Goal: Task Accomplishment & Management: Manage account settings

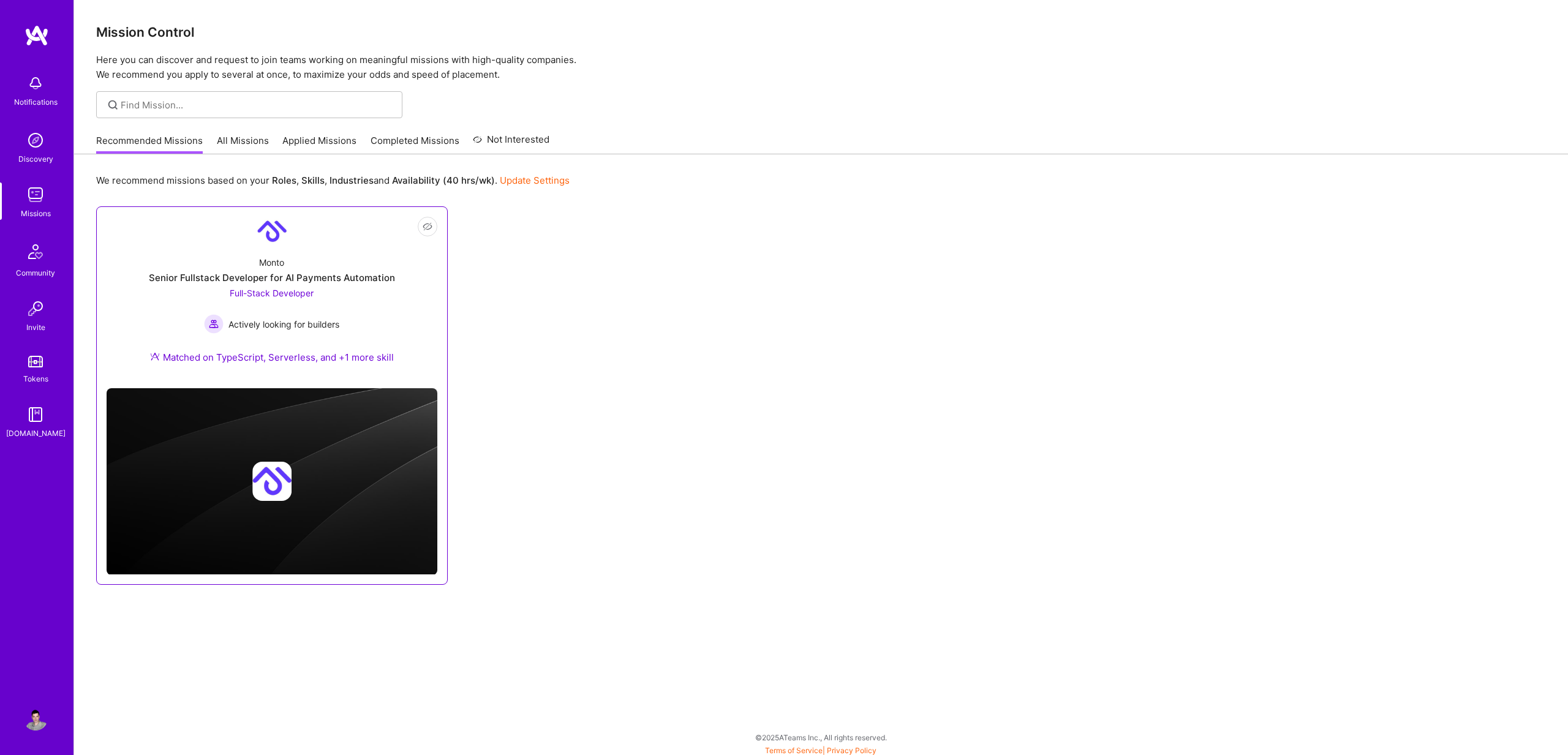
click at [284, 285] on div "Monto Senior Fullstack Developer for AI Payments Automation Full-Stack Develope…" at bounding box center [272, 312] width 331 height 132
click at [309, 144] on link "Applied Missions" at bounding box center [319, 144] width 74 height 20
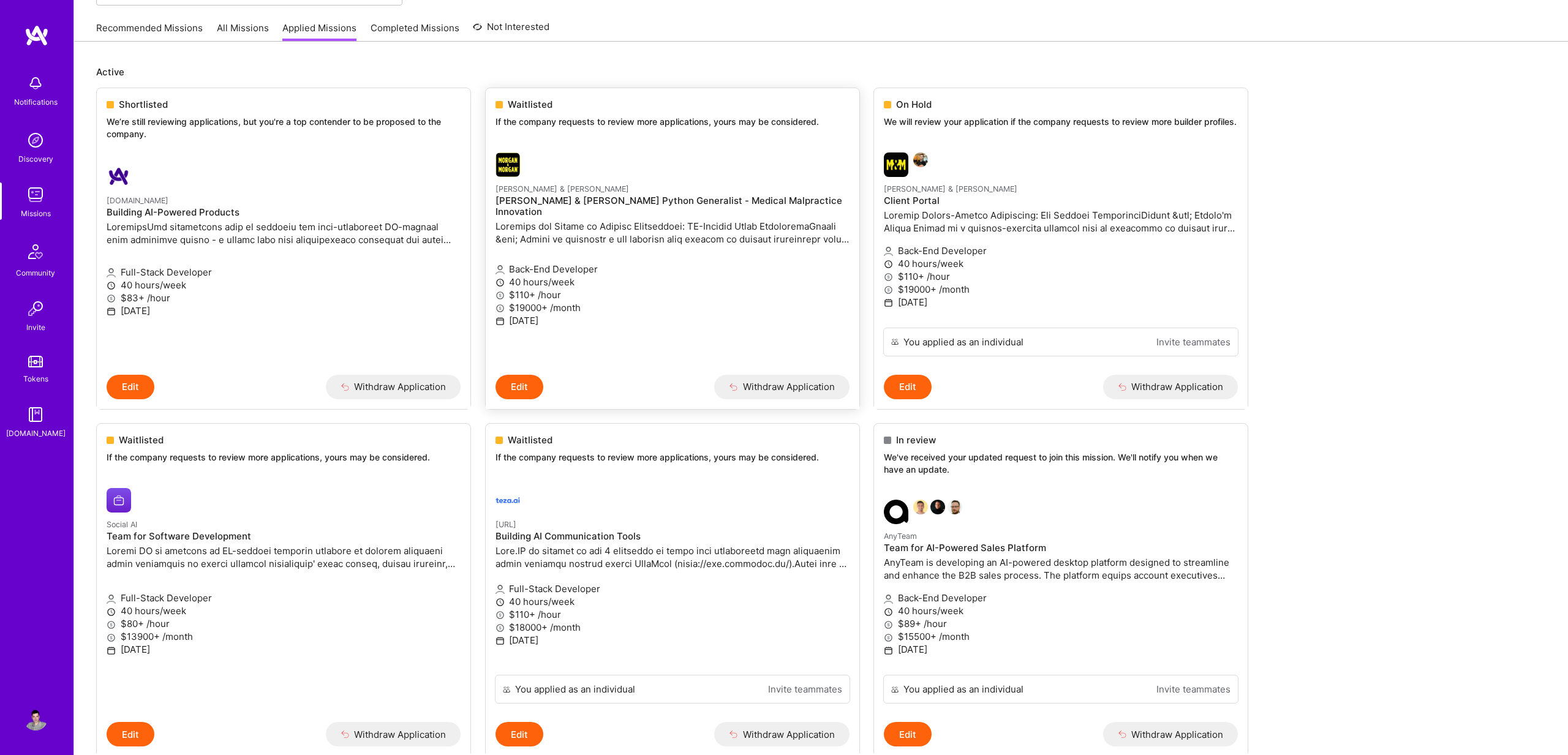
scroll to position [133, 0]
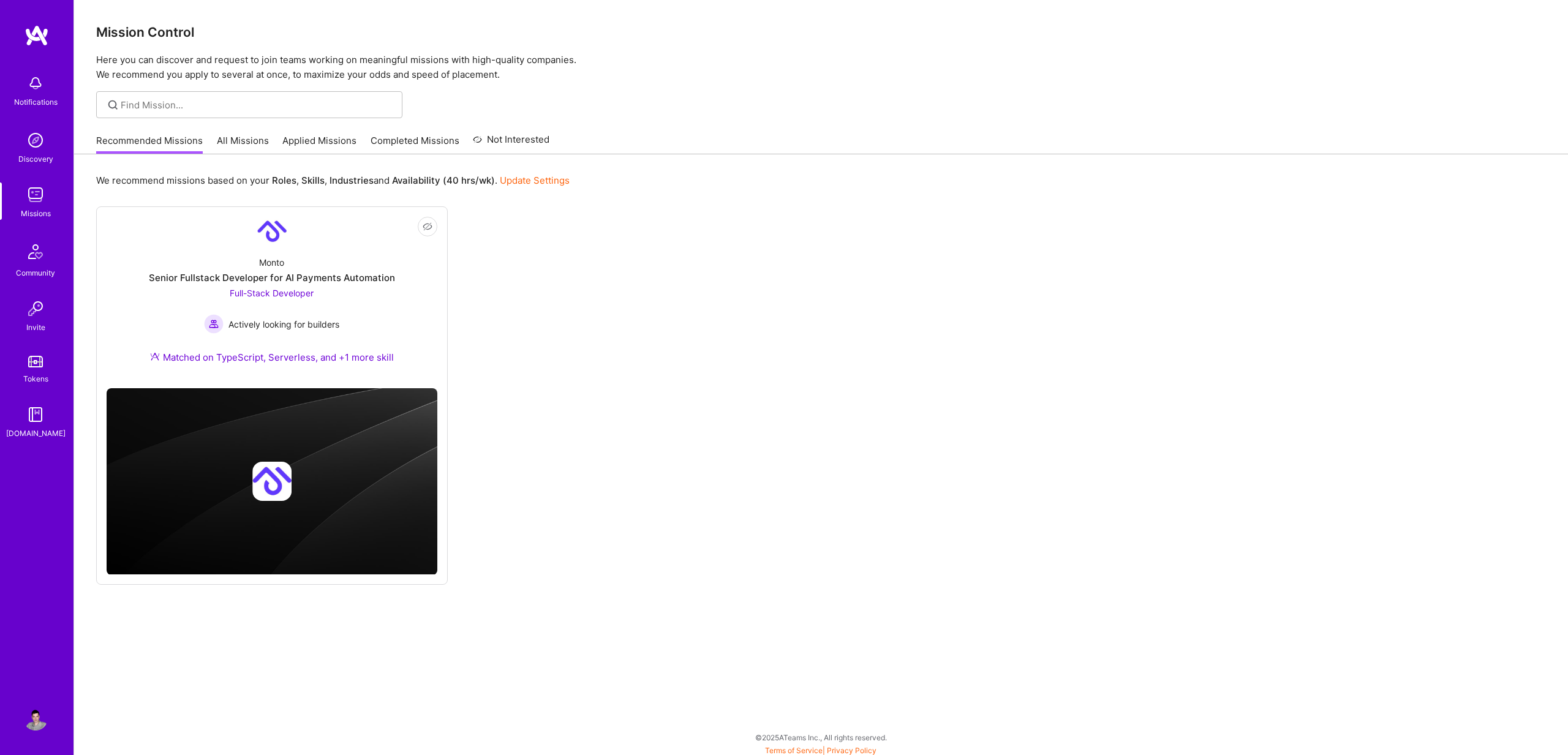
click at [675, 283] on div "Not Interested Monto Senior Fullstack Developer for AI Payments Automation Full…" at bounding box center [821, 396] width 1450 height 379
